Goal: Task Accomplishment & Management: Use online tool/utility

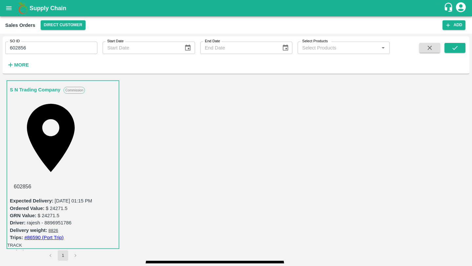
scroll to position [28, 0]
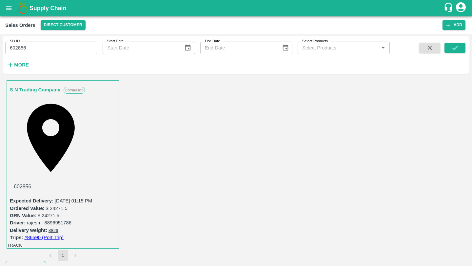
copy span "504"
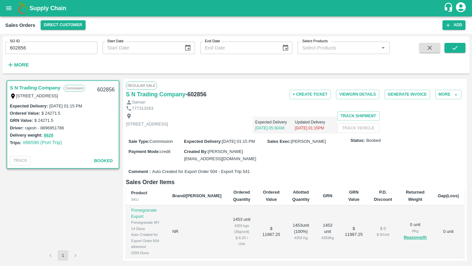
click at [7, 13] on button "open drawer" at bounding box center [8, 8] width 15 height 15
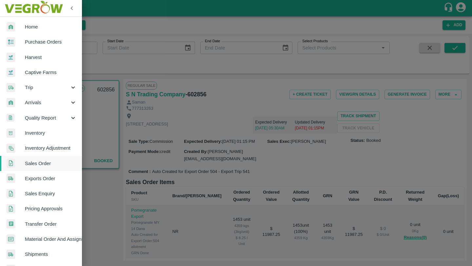
click at [19, 28] on div at bounding box center [16, 26] width 18 height 9
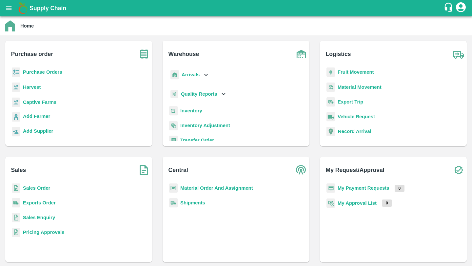
click at [41, 206] on p "Exports Order" at bounding box center [39, 202] width 33 height 7
click at [42, 203] on b "Exports Order" at bounding box center [39, 202] width 33 height 5
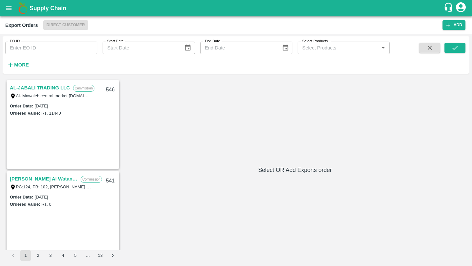
click at [43, 47] on input "EO ID" at bounding box center [51, 48] width 92 height 12
paste input "504"
type input "504"
click at [452, 51] on button "submit" at bounding box center [454, 48] width 21 height 10
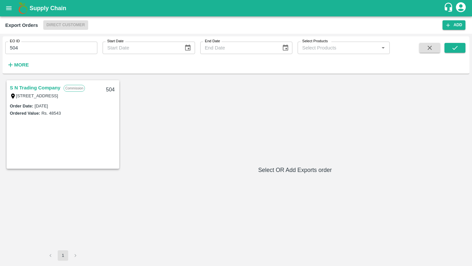
click at [28, 85] on link "S N Trading Company" at bounding box center [35, 88] width 50 height 9
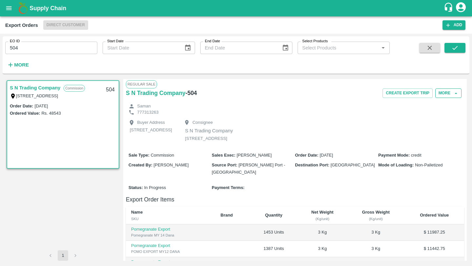
click at [445, 93] on button "More" at bounding box center [448, 92] width 26 height 9
click at [433, 127] on div "Edit" at bounding box center [439, 123] width 42 height 15
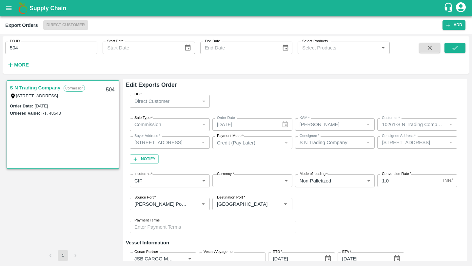
click at [402, 181] on input "1.0" at bounding box center [408, 180] width 63 height 12
paste input "86.89"
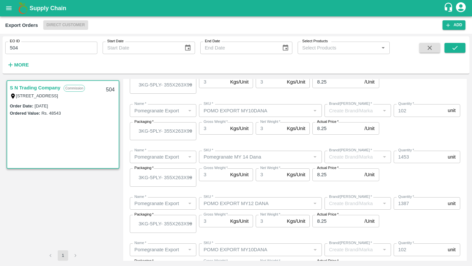
scroll to position [332, 0]
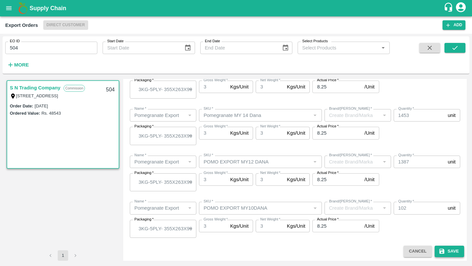
type input "86.89"
click at [444, 248] on button "Save" at bounding box center [448, 251] width 29 height 11
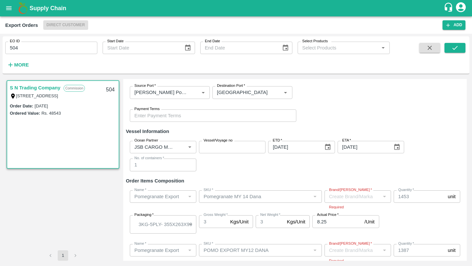
scroll to position [0, 0]
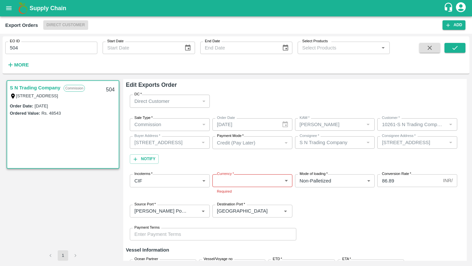
click at [254, 177] on body "Supply Chain Export Orders Direct Customer Add EO ID 504 EO ID Start Date Start…" at bounding box center [236, 133] width 472 height 266
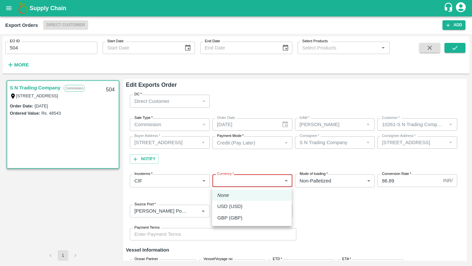
click at [330, 202] on div at bounding box center [236, 133] width 472 height 266
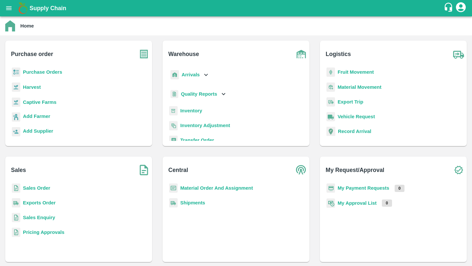
click at [40, 187] on b "Sales Order" at bounding box center [36, 187] width 27 height 5
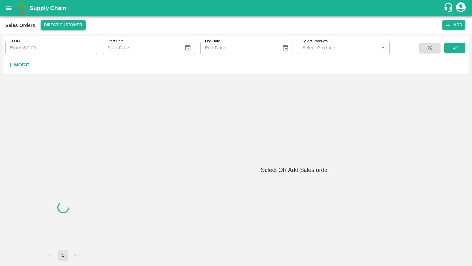
click at [61, 22] on button "Direct Customer" at bounding box center [63, 24] width 45 height 9
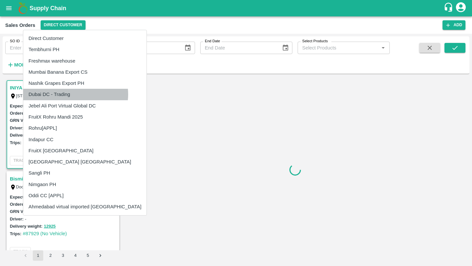
click at [75, 94] on li "Dubai DC - Trading" at bounding box center [84, 94] width 123 height 11
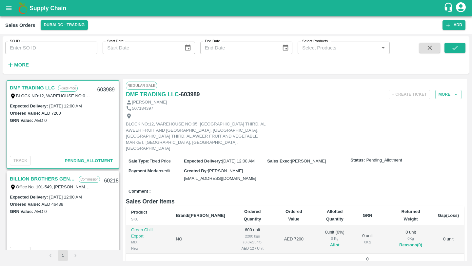
scroll to position [67, 0]
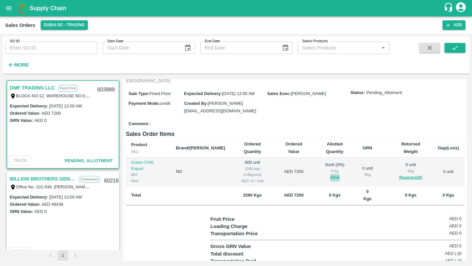
click at [330, 174] on button "Allot" at bounding box center [334, 178] width 9 height 8
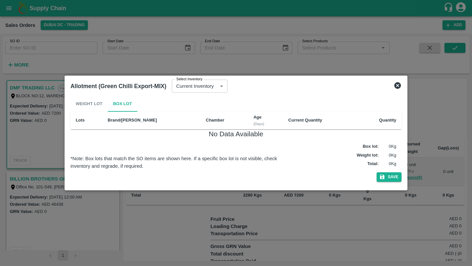
click at [78, 104] on div "Weight Lot Box Lot" at bounding box center [235, 104] width 331 height 16
click at [91, 104] on div "Weight Lot Box Lot" at bounding box center [235, 104] width 331 height 16
click at [398, 84] on icon at bounding box center [397, 86] width 8 height 8
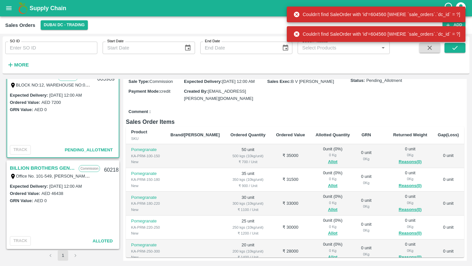
scroll to position [0, 0]
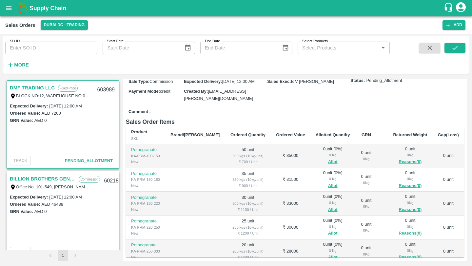
click at [34, 89] on link "DMF TRADING LLC" at bounding box center [32, 88] width 45 height 9
click at [181, 95] on div "Payment Mode : credit" at bounding box center [155, 90] width 55 height 7
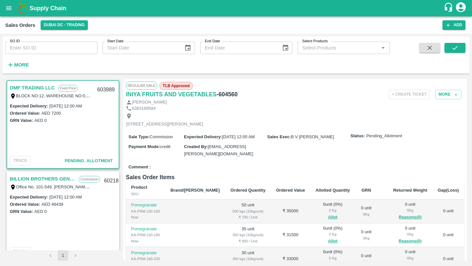
click at [32, 87] on link "DMF TRADING LLC" at bounding box center [32, 88] width 45 height 9
click at [46, 177] on link "BILLION BROTHERS GENERAL TRADING L.L.C" at bounding box center [43, 179] width 66 height 9
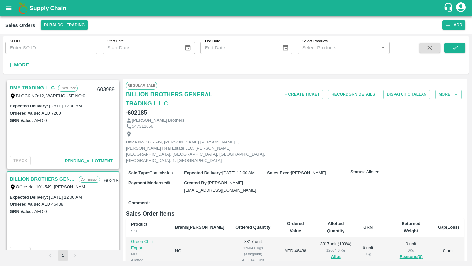
scroll to position [11, 0]
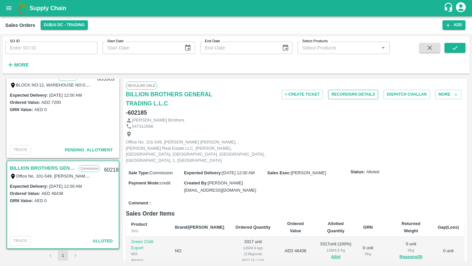
click at [356, 95] on button "Record GRN Details" at bounding box center [353, 94] width 50 height 9
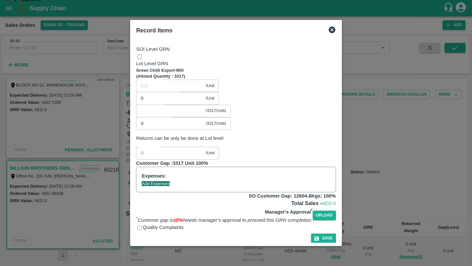
click at [338, 38] on div "Record Items" at bounding box center [235, 30] width 205 height 14
click at [336, 34] on icon at bounding box center [332, 30] width 8 height 8
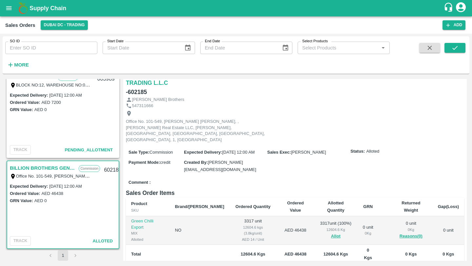
scroll to position [0, 0]
